Goal: Information Seeking & Learning: Understand process/instructions

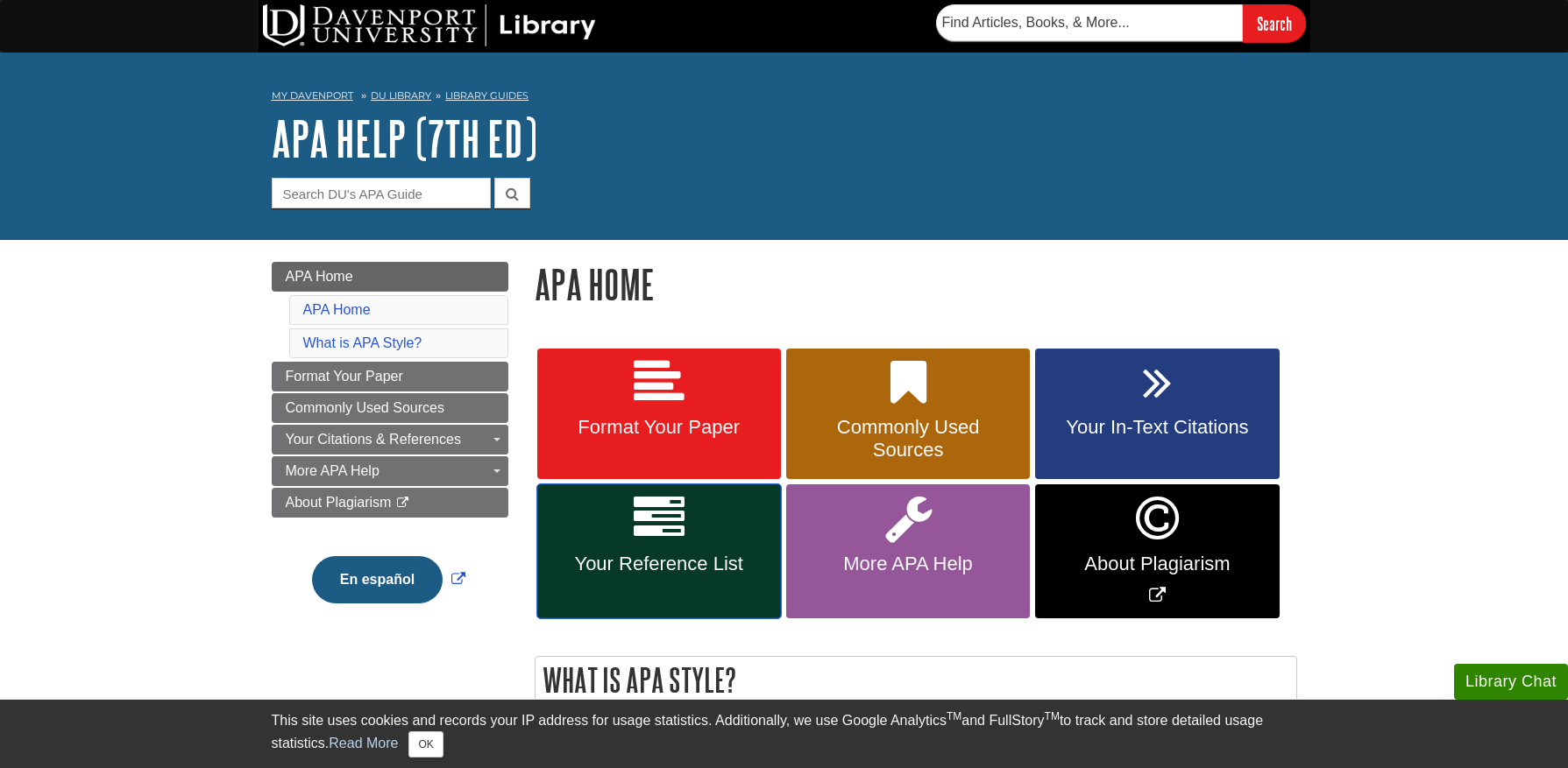
click at [762, 550] on link "Your Reference List" at bounding box center [659, 551] width 243 height 134
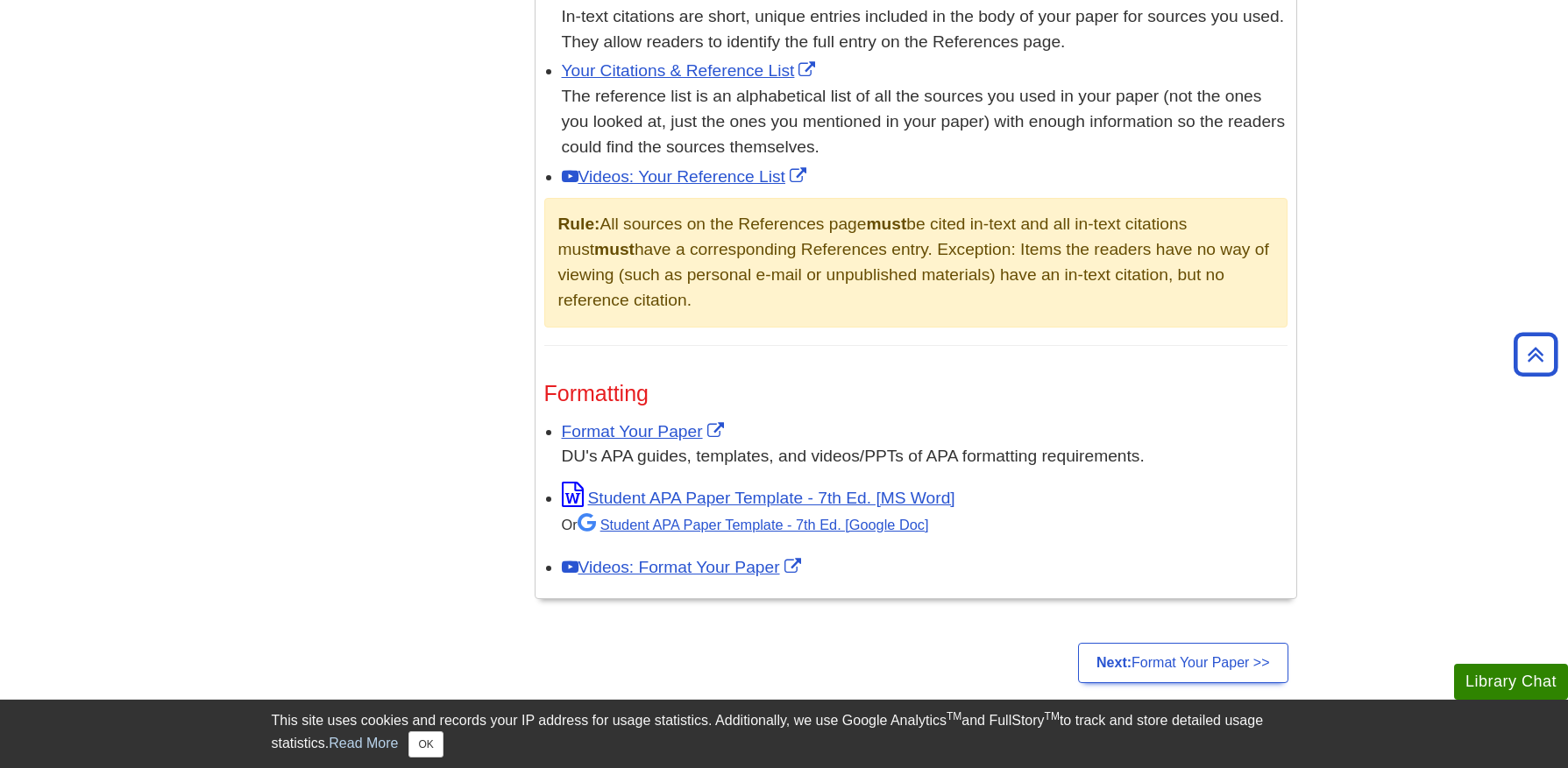
scroll to position [1168, 0]
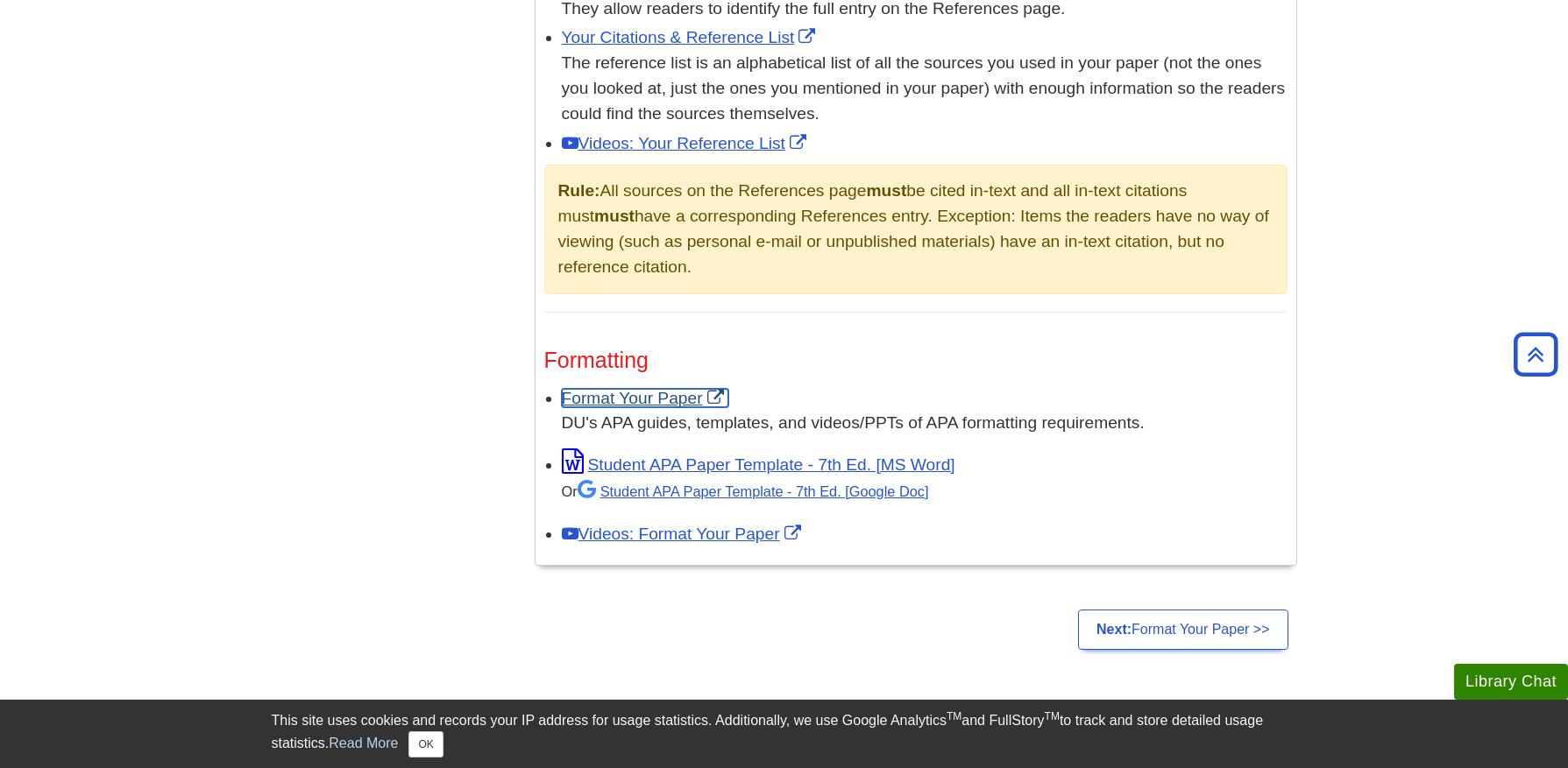
click at [679, 396] on link "Format Your Paper" at bounding box center [645, 398] width 166 height 19
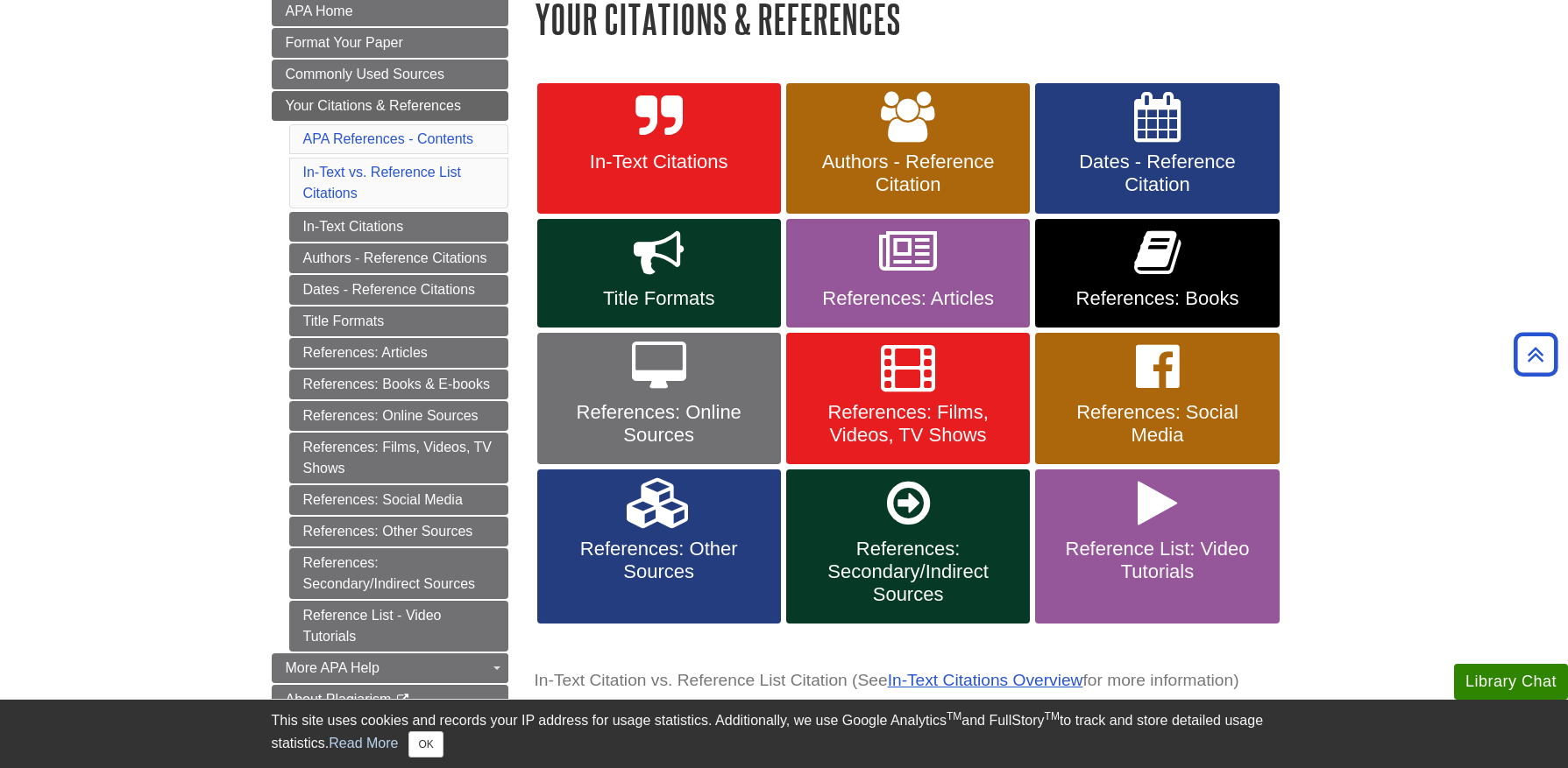
scroll to position [234, 0]
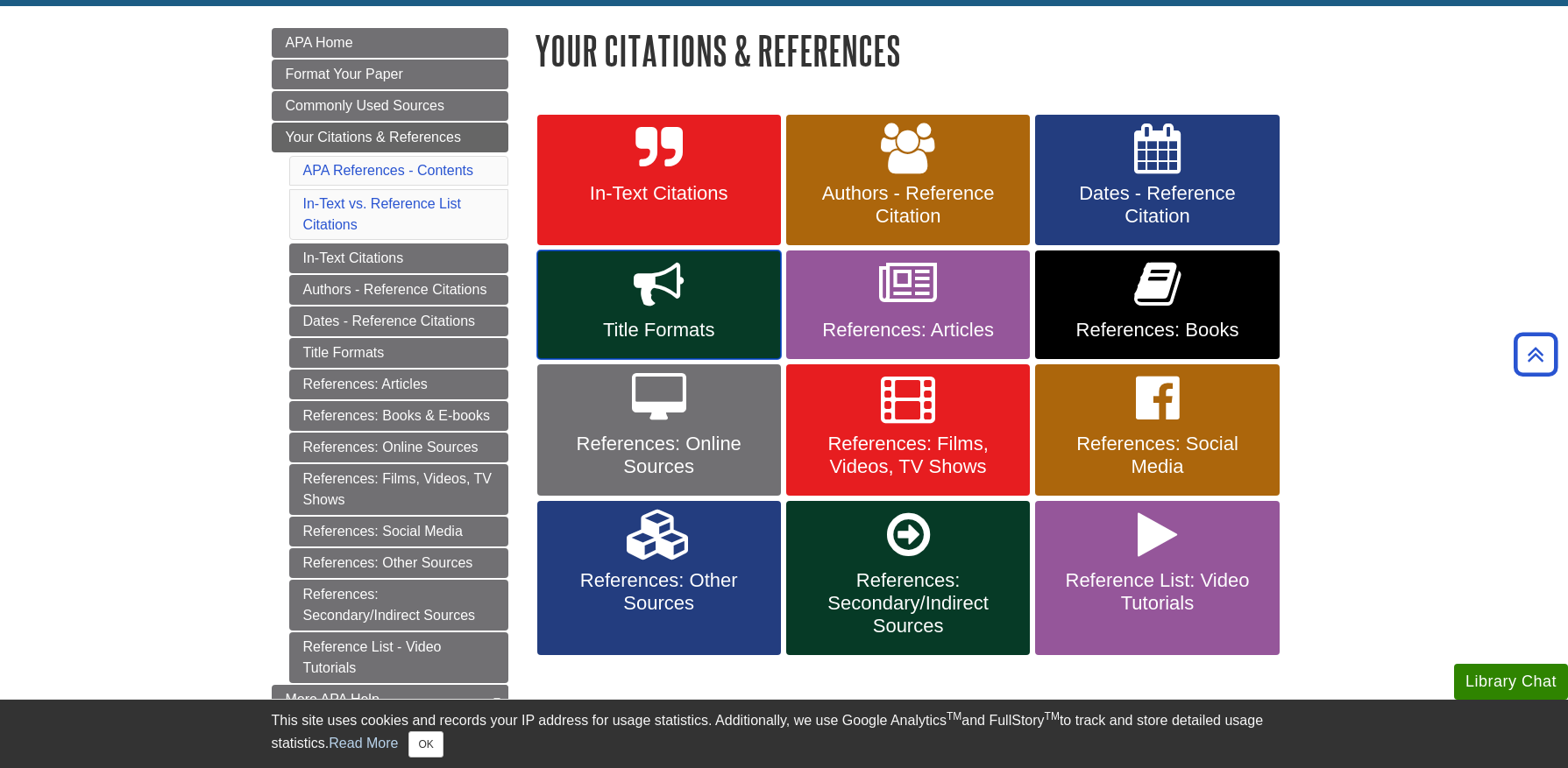
click at [706, 327] on span "Title Formats" at bounding box center [659, 330] width 218 height 23
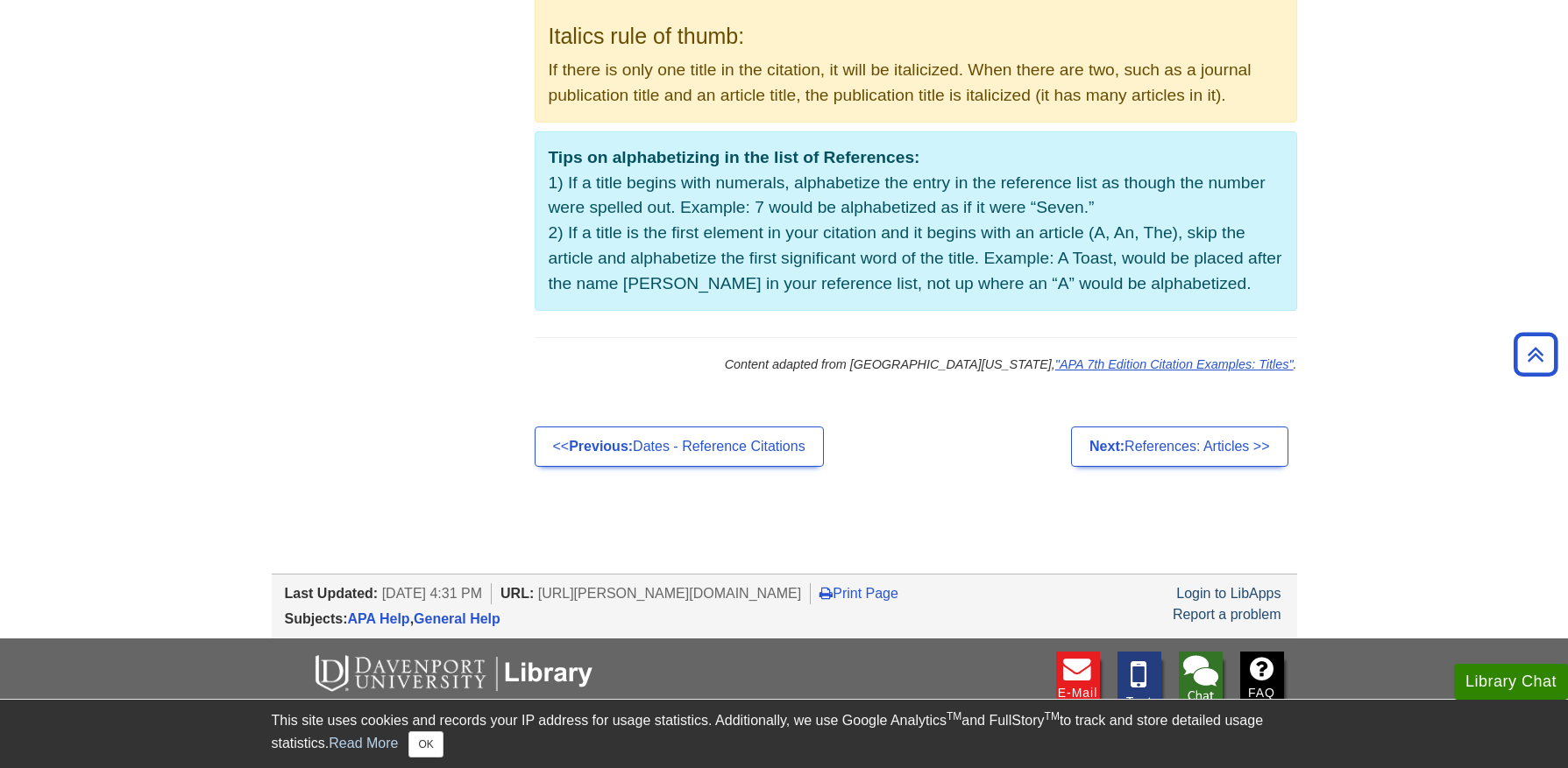
scroll to position [1402, 0]
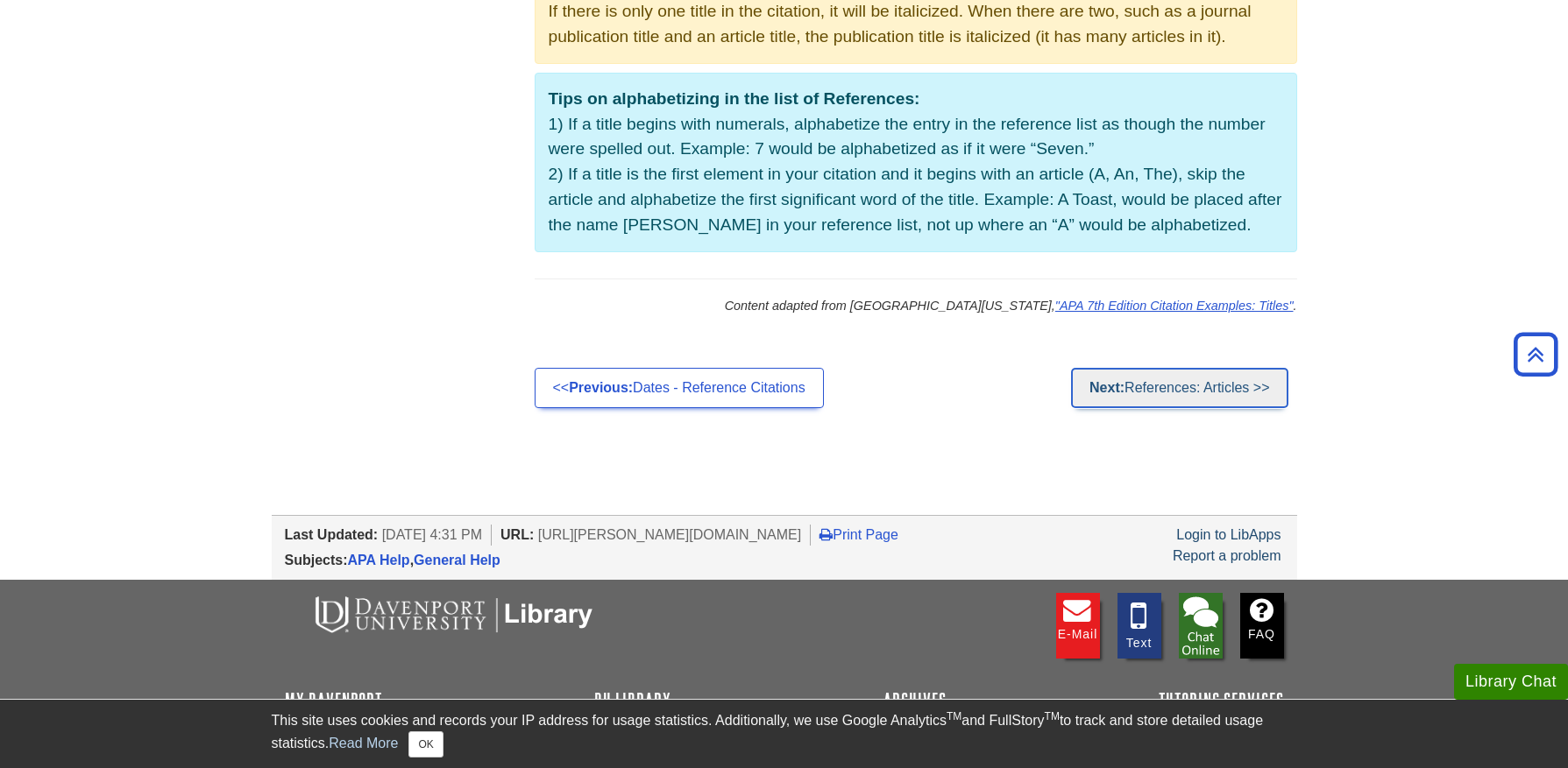
click at [1168, 395] on link "Next: References: Articles >>" at bounding box center [1180, 387] width 217 height 40
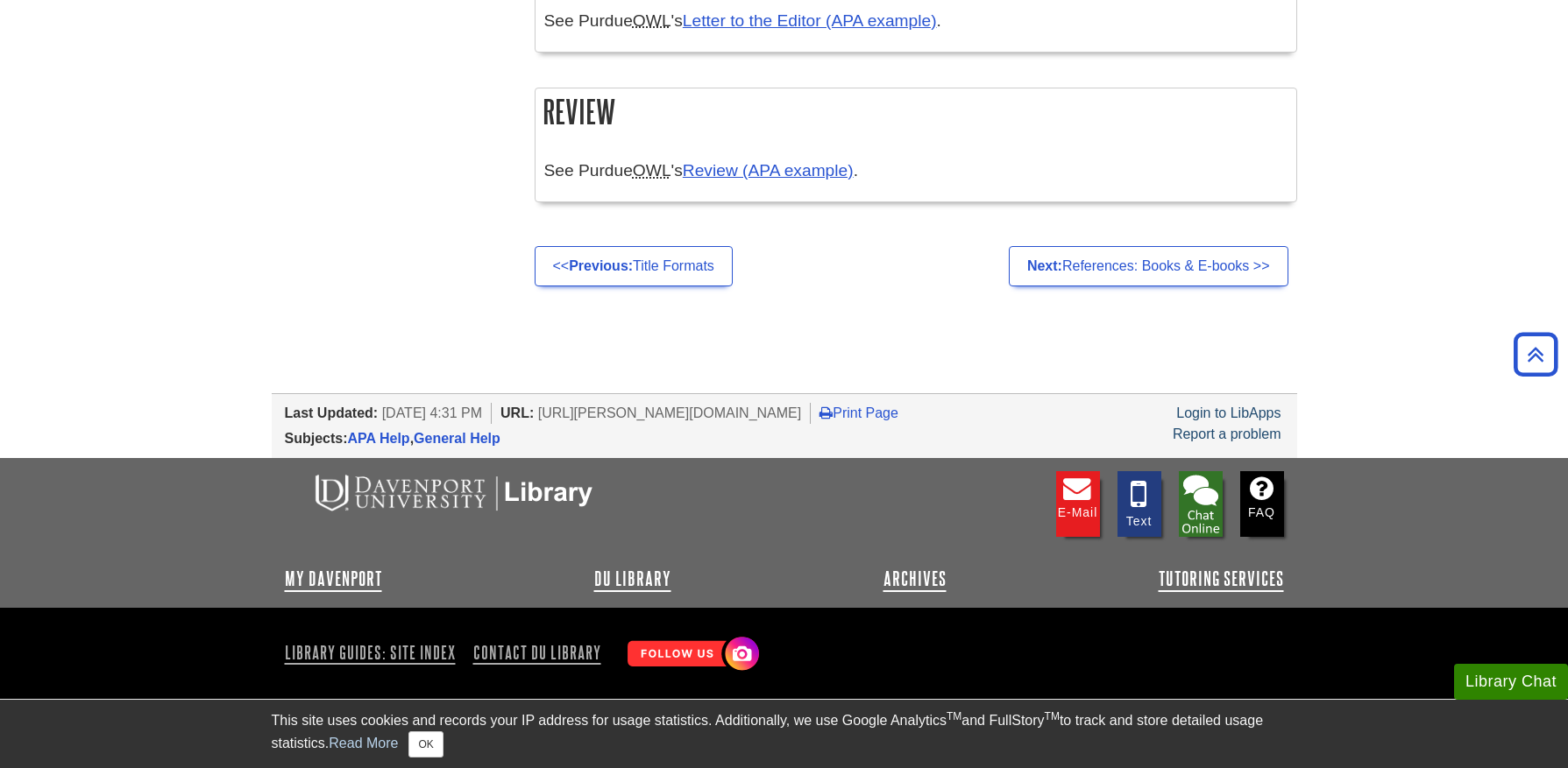
scroll to position [3946, 0]
click at [1189, 278] on link "Next: References: Books & E-books >>" at bounding box center [1149, 265] width 280 height 40
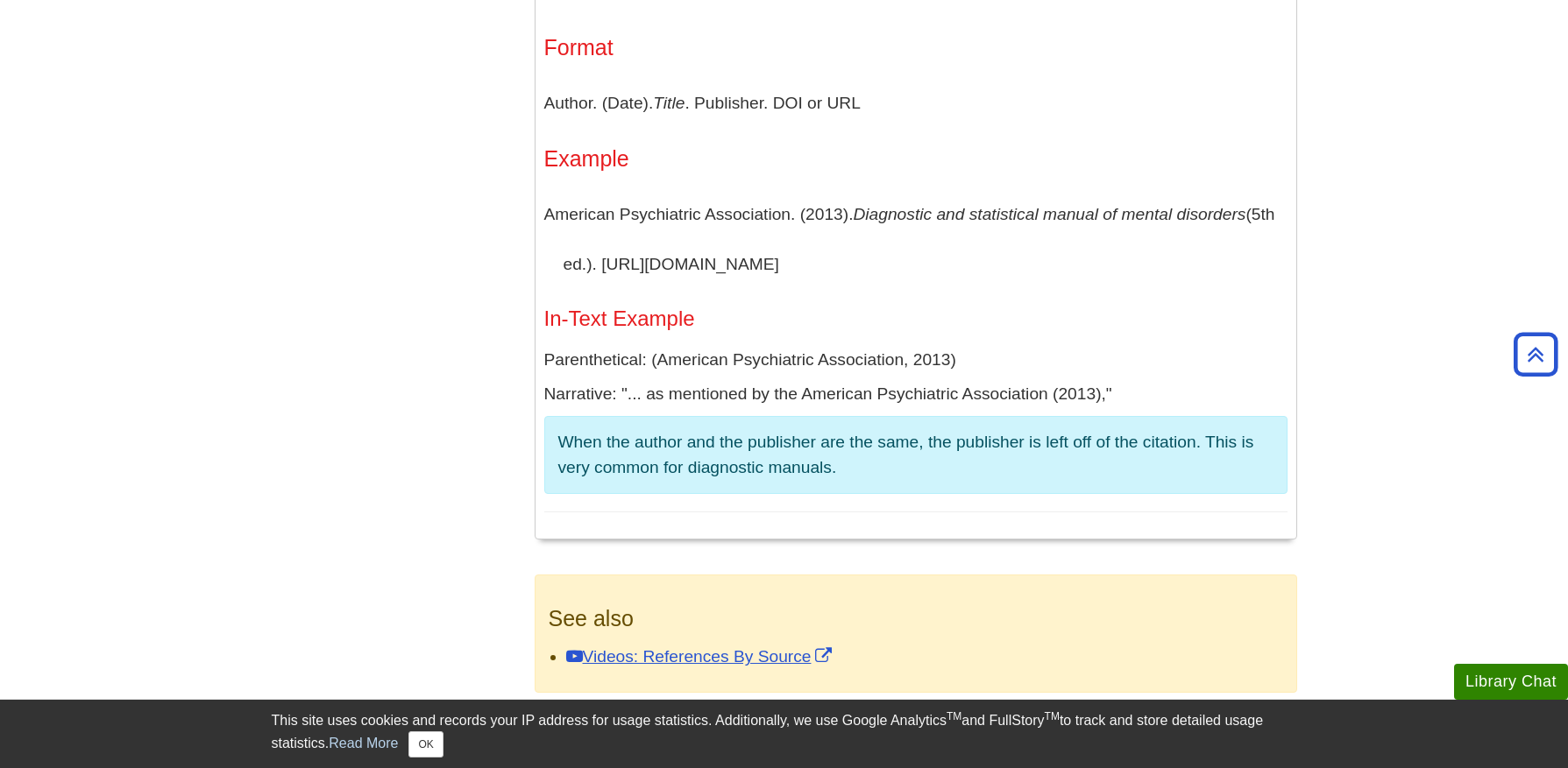
scroll to position [6748, 0]
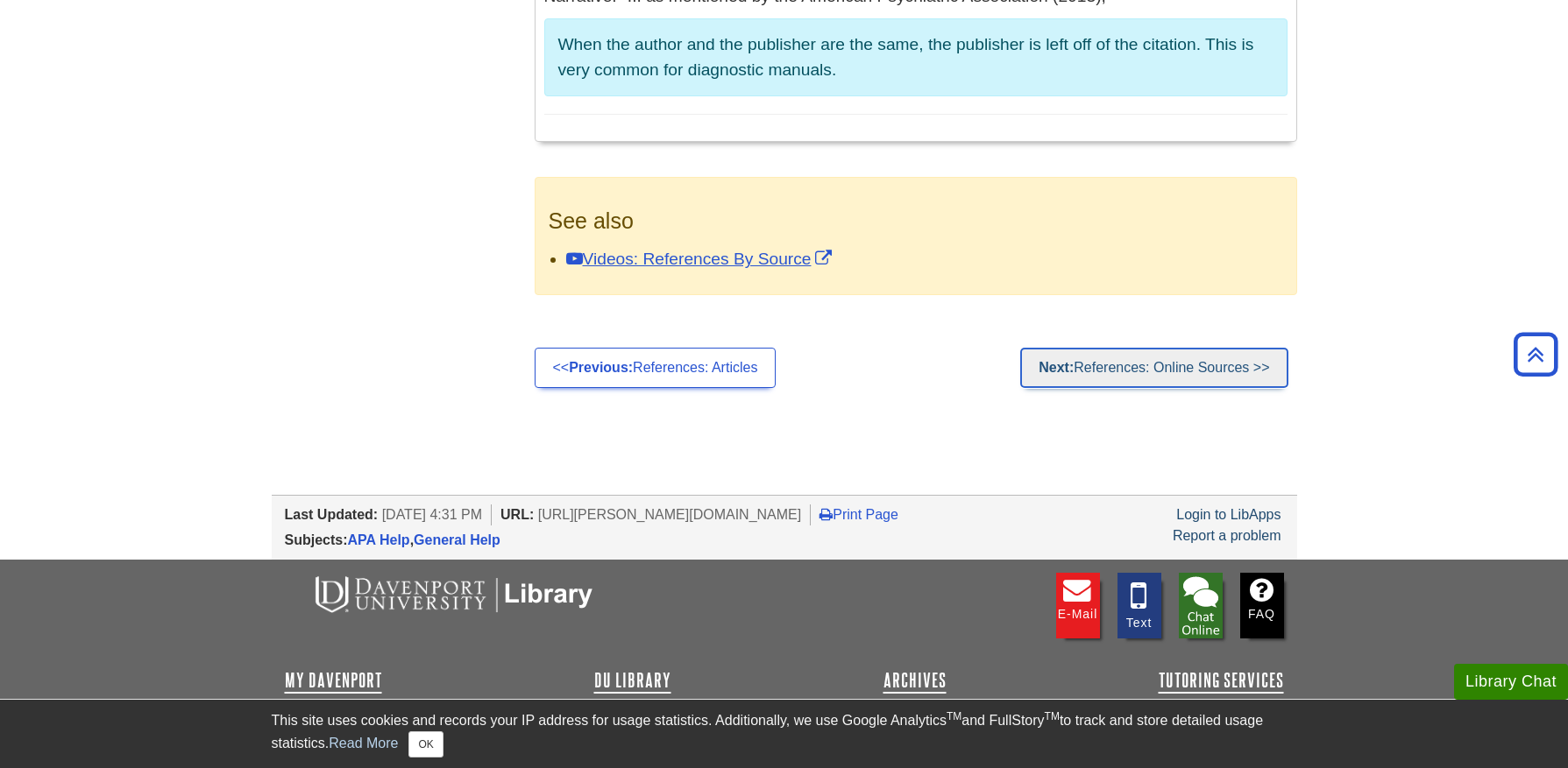
click at [1158, 348] on link "Next: References: Online Sources >>" at bounding box center [1154, 368] width 267 height 40
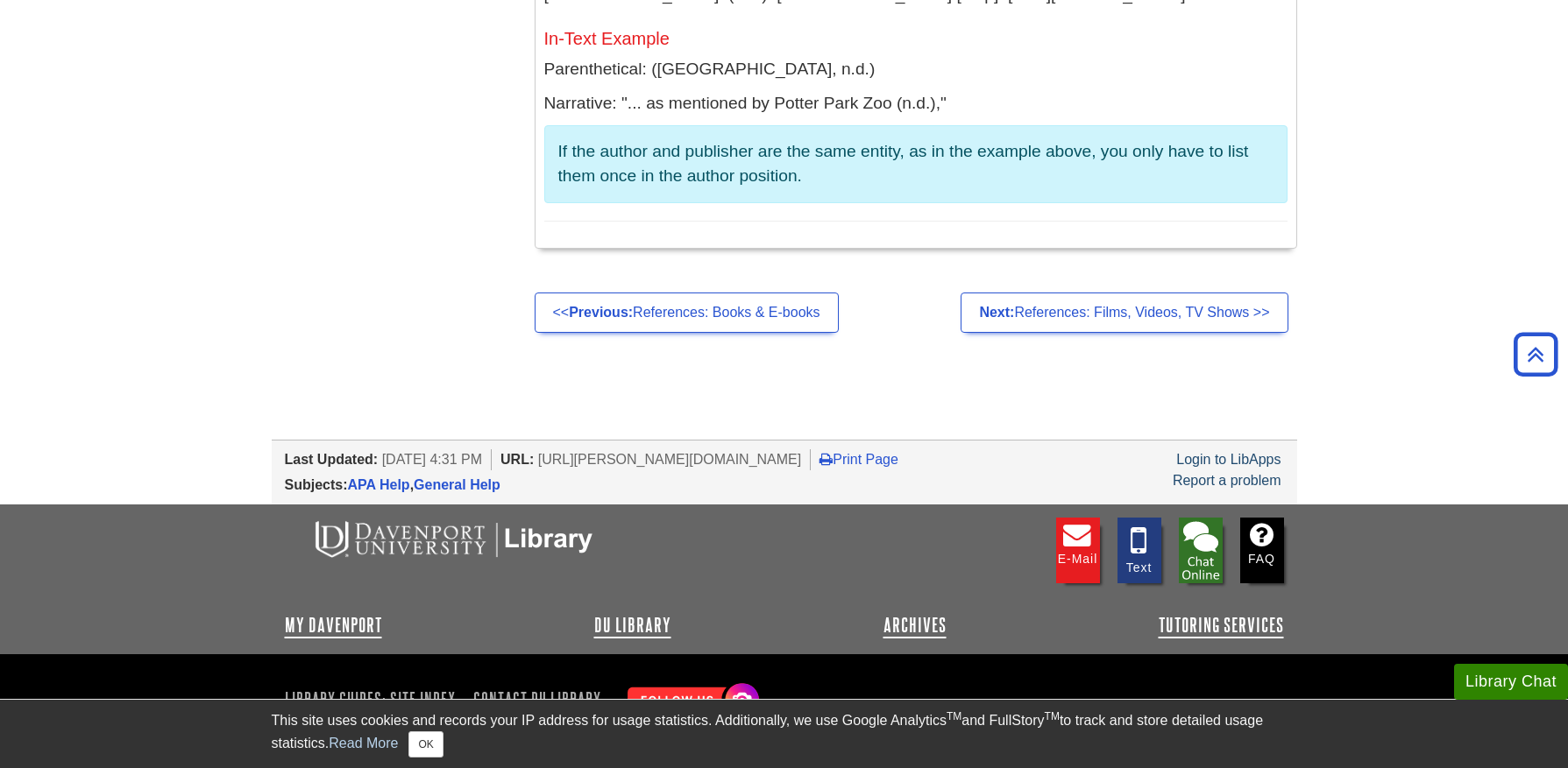
scroll to position [17056, 0]
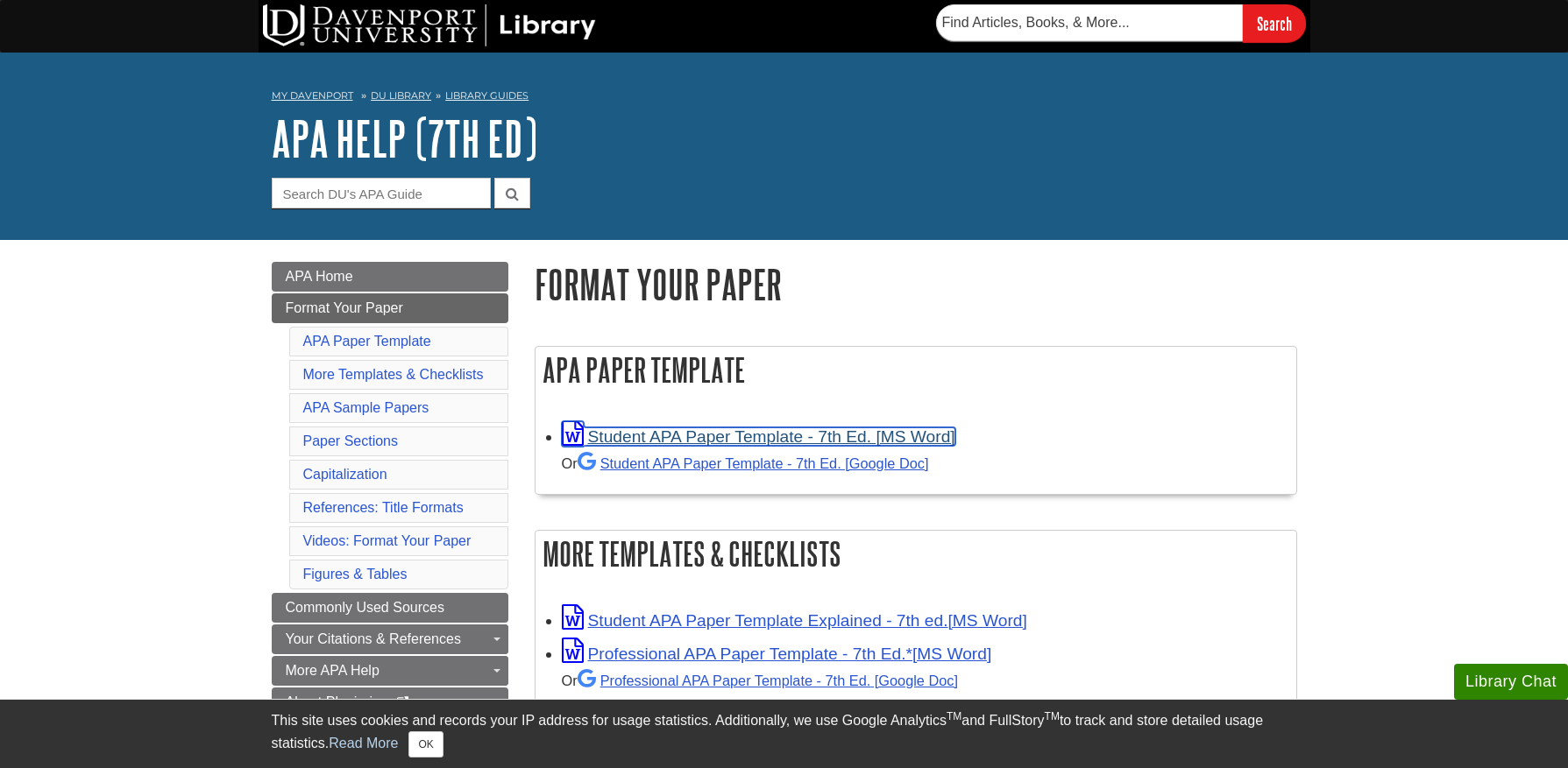
click at [760, 437] on link "Student APA Paper Template - 7th Ed. [MS Word]" at bounding box center [759, 437] width 394 height 19
